Goal: Communication & Community: Connect with others

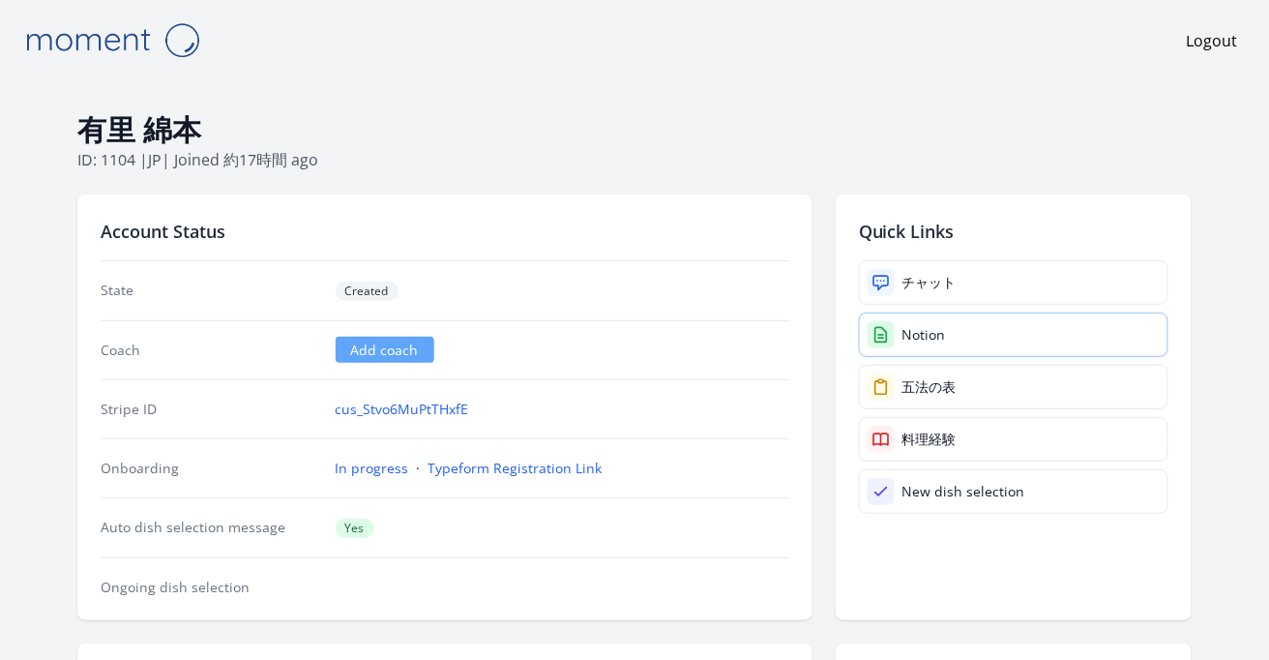
click at [924, 347] on link "Notion" at bounding box center [1013, 334] width 309 height 44
click at [890, 341] on icon at bounding box center [880, 334] width 19 height 19
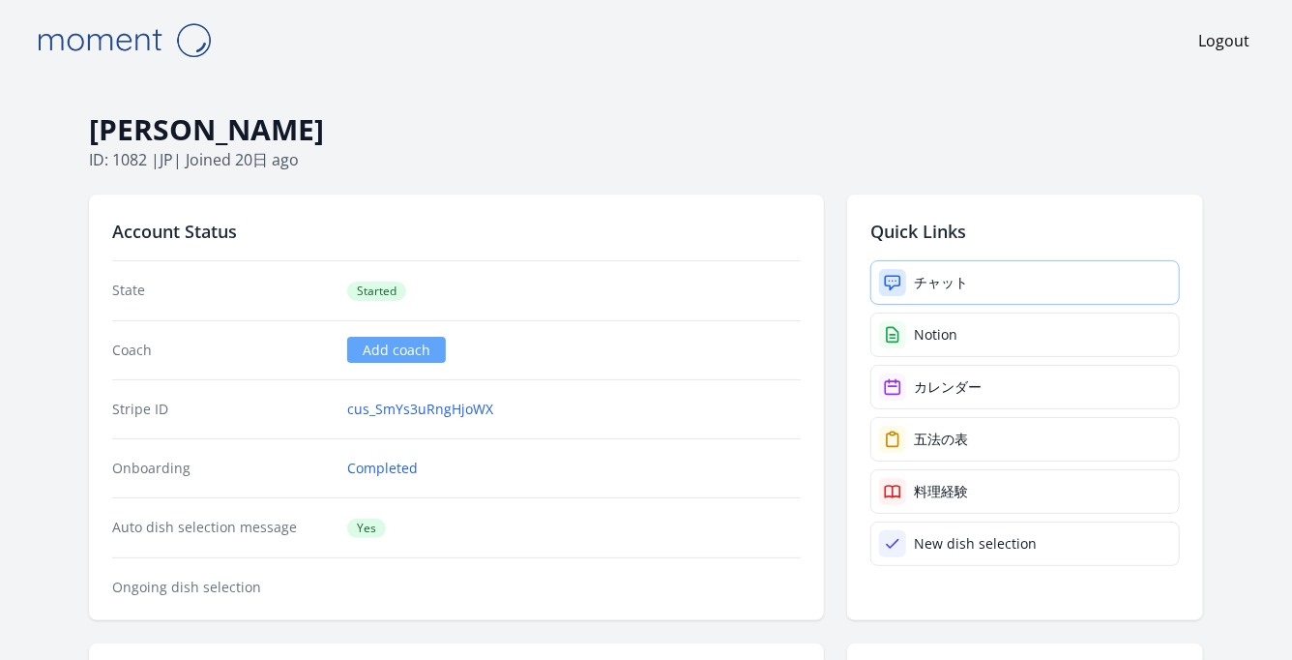
click at [925, 281] on div "チャット" at bounding box center [941, 282] width 54 height 19
click at [930, 279] on div "チャット" at bounding box center [941, 282] width 54 height 19
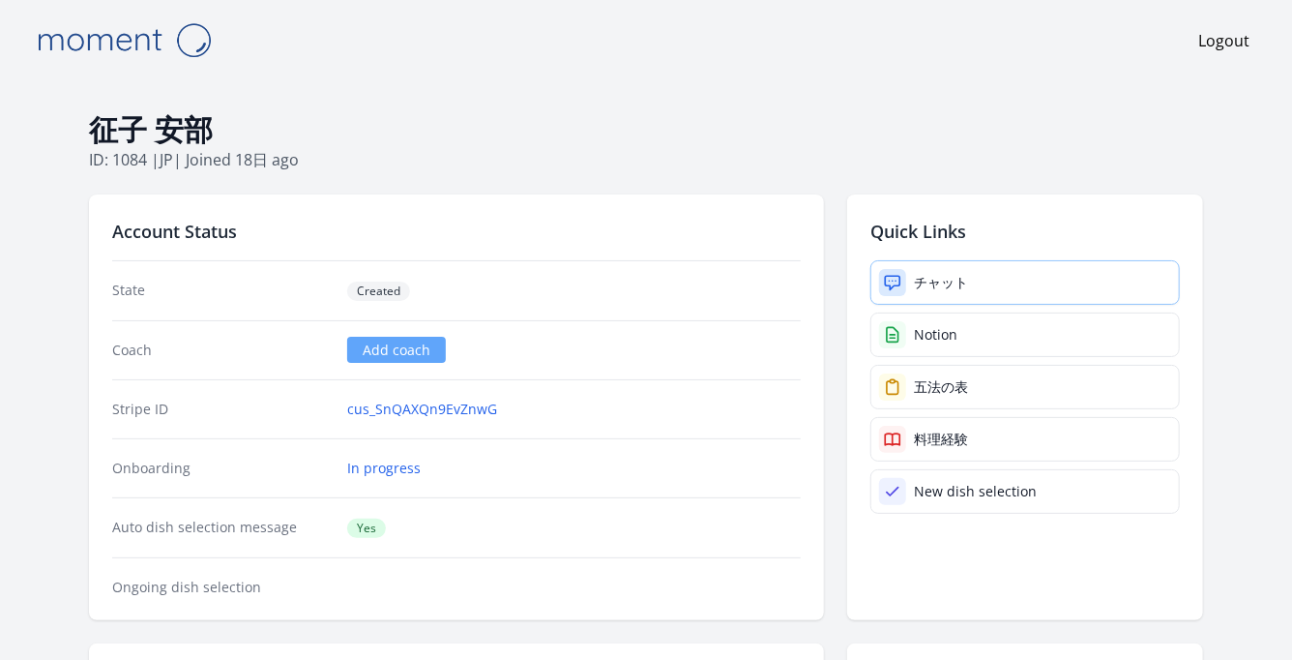
click at [943, 273] on div "チャット" at bounding box center [941, 282] width 54 height 19
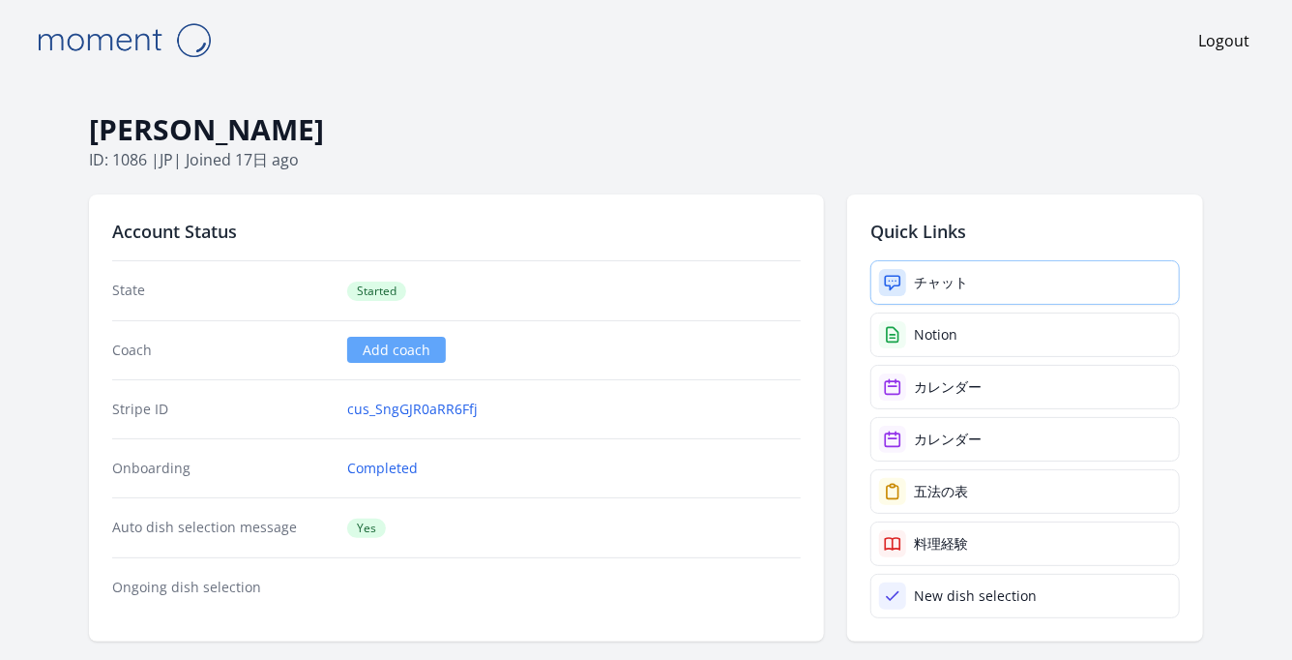
click at [974, 270] on link "チャット" at bounding box center [1024, 282] width 309 height 44
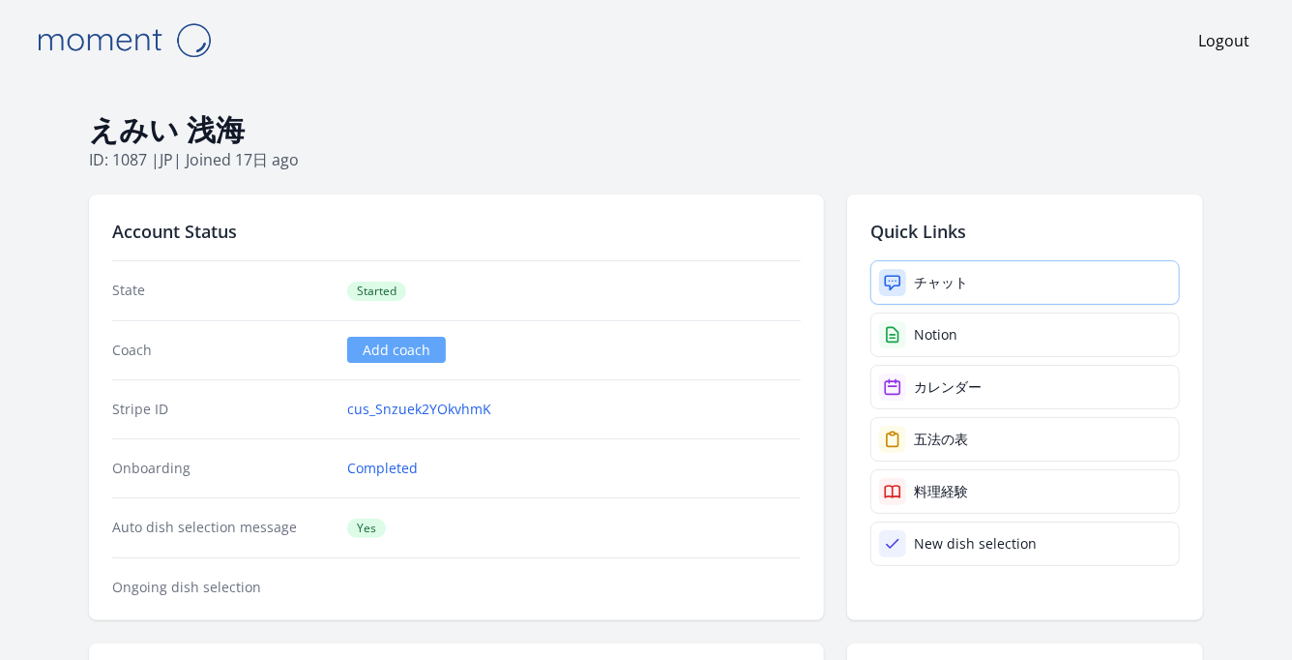
click at [945, 274] on div "チャット" at bounding box center [941, 282] width 54 height 19
click at [981, 276] on link "チャット" at bounding box center [1024, 282] width 309 height 44
click at [930, 275] on div "チャット" at bounding box center [941, 282] width 54 height 19
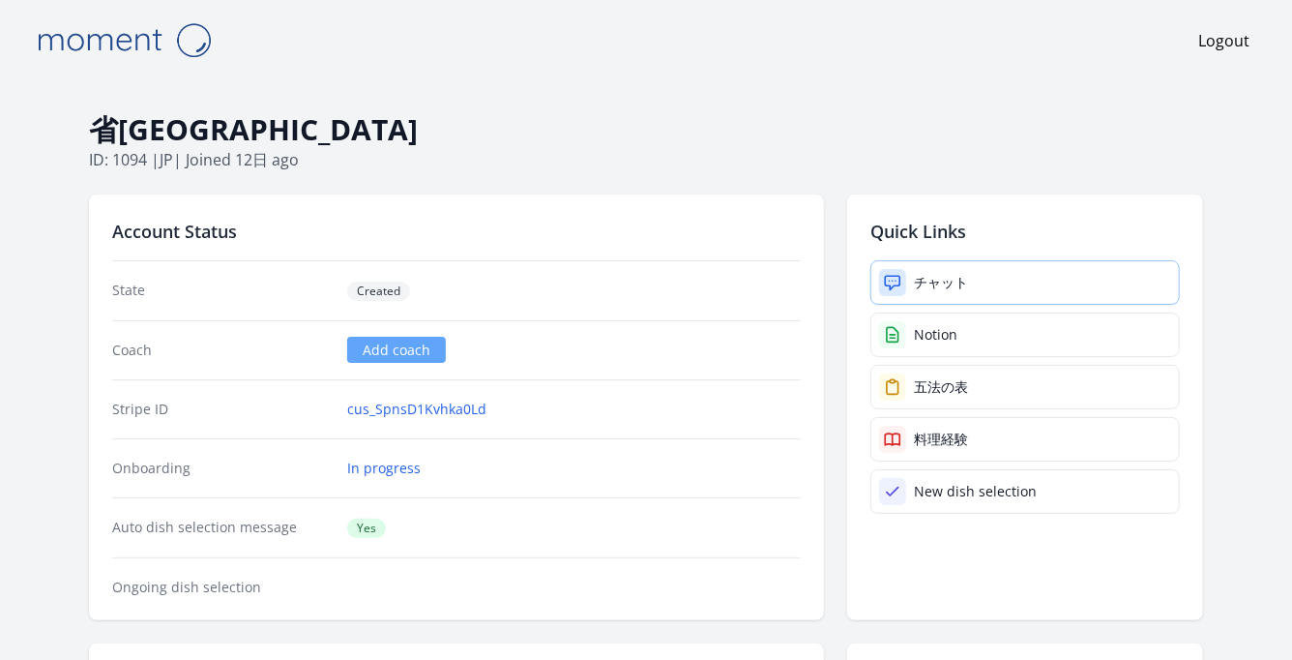
click at [999, 289] on link "チャット" at bounding box center [1024, 282] width 309 height 44
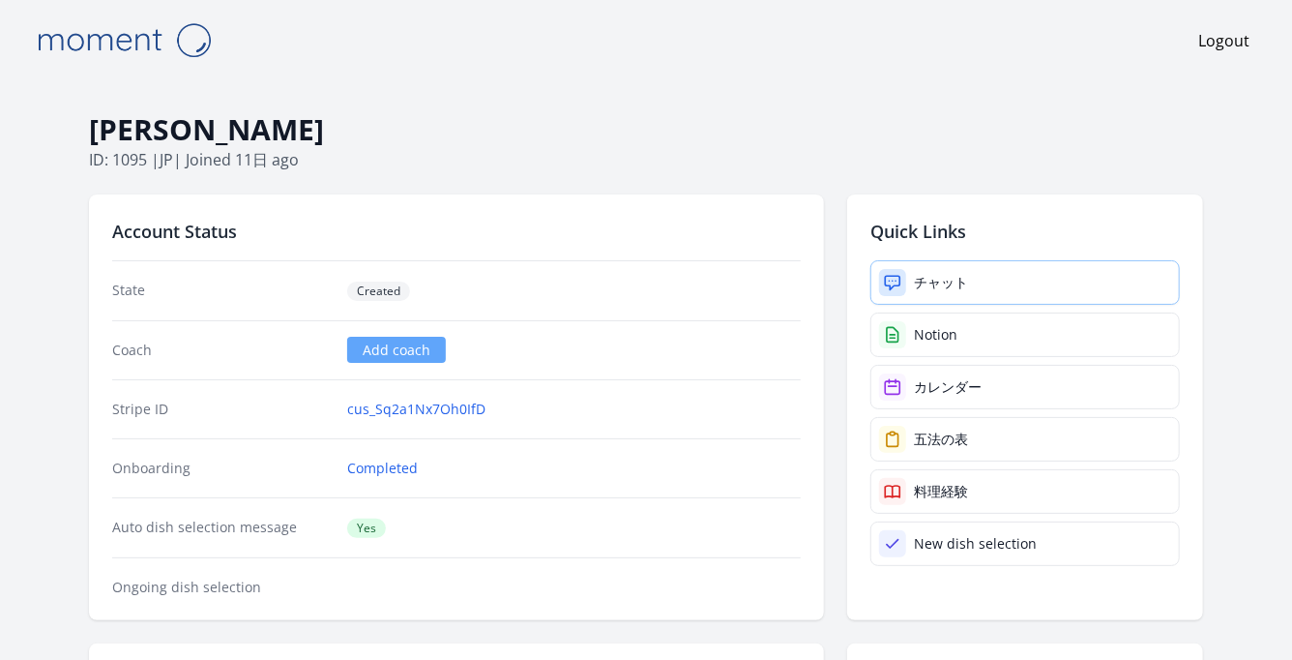
click at [936, 273] on div "チャット" at bounding box center [941, 282] width 54 height 19
click at [917, 271] on link "チャット" at bounding box center [1024, 282] width 309 height 44
click at [913, 278] on link "チャット" at bounding box center [1024, 282] width 309 height 44
click at [980, 295] on link "チャット" at bounding box center [1024, 282] width 309 height 44
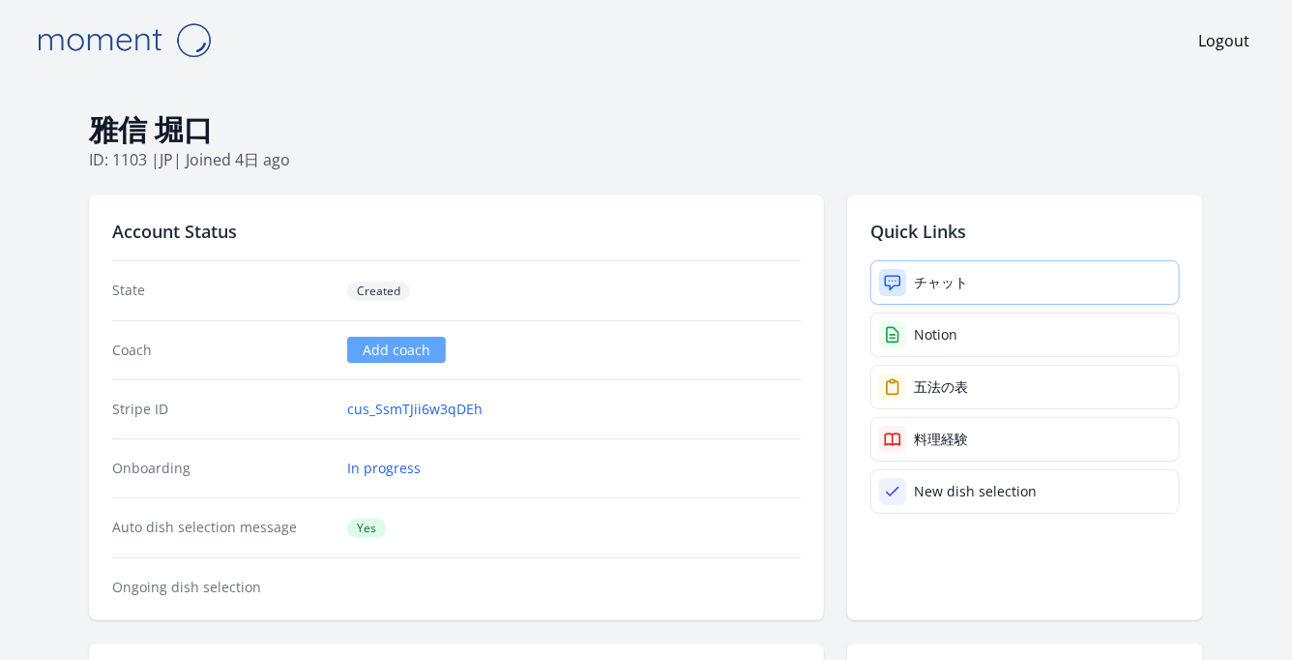
click at [940, 275] on div "チャット" at bounding box center [941, 282] width 54 height 19
click at [943, 280] on div "チャット" at bounding box center [941, 282] width 54 height 19
click at [905, 283] on div at bounding box center [892, 282] width 27 height 27
